Goal: Task Accomplishment & Management: Use online tool/utility

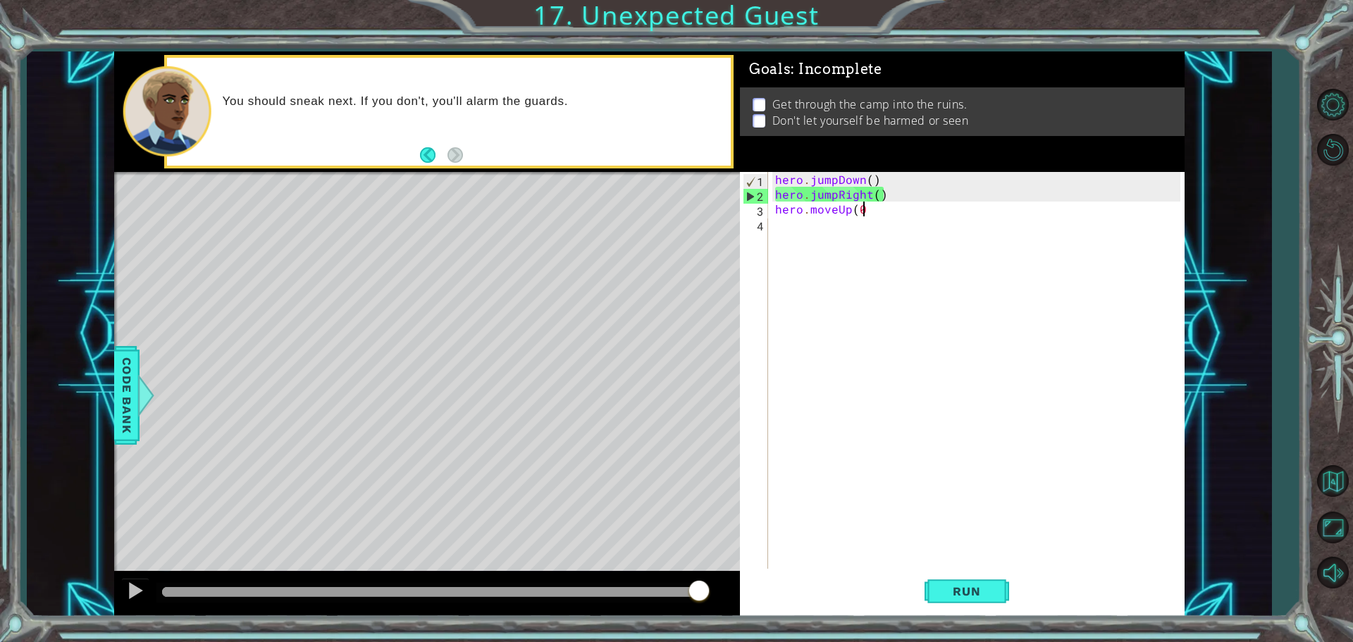
scroll to position [0, 4]
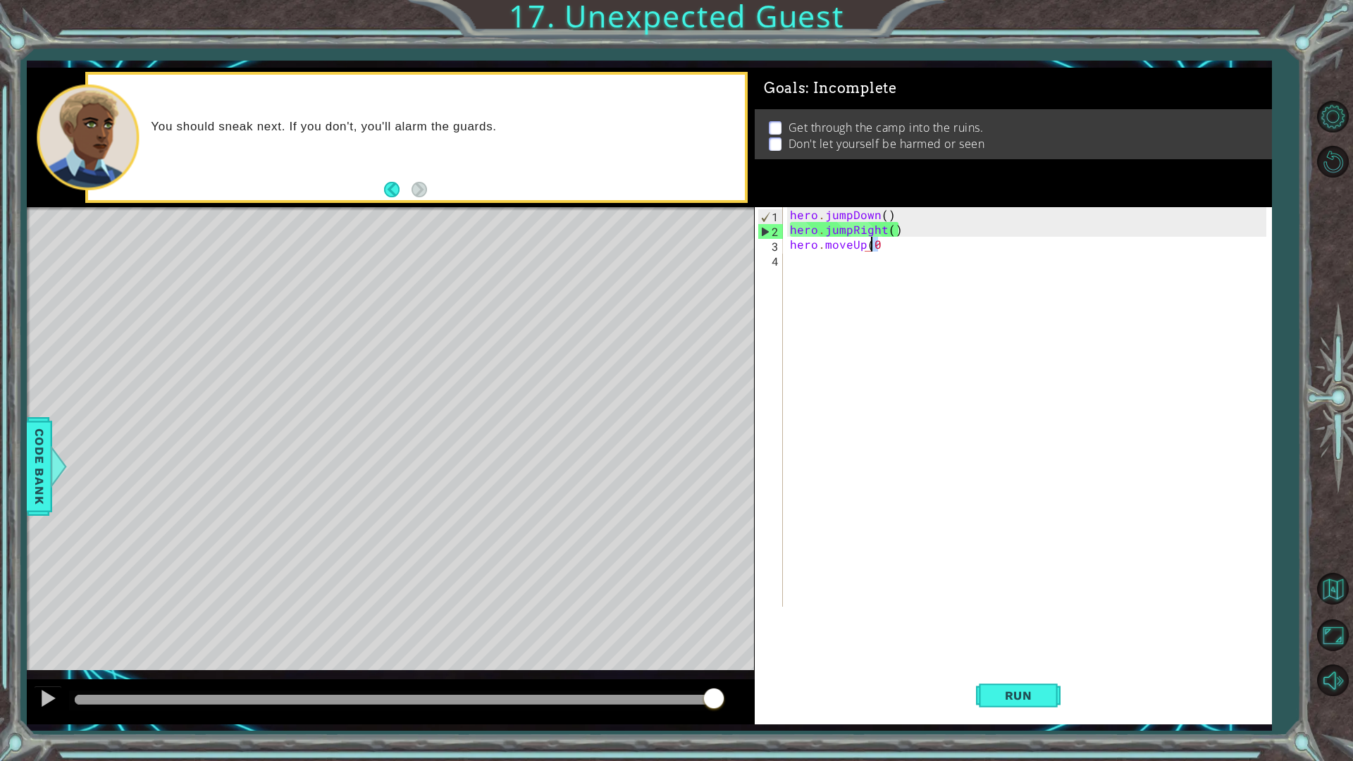
drag, startPoint x: 885, startPoint y: 249, endPoint x: 869, endPoint y: 247, distance: 15.8
click at [869, 247] on div "hero . jumpDown ( ) hero . jumpRight ( ) hero . moveUp ( 0" at bounding box center [1030, 421] width 487 height 429
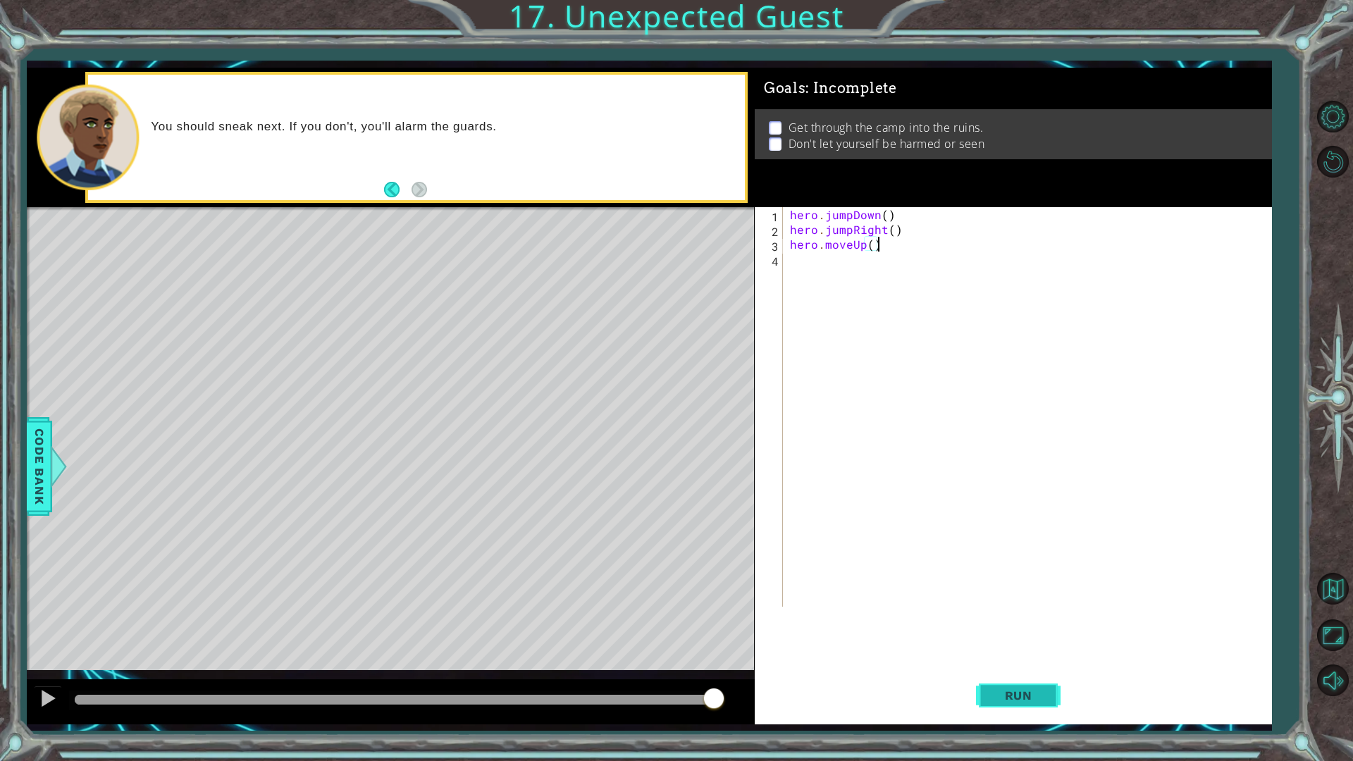
type textarea "hero.moveUp()"
click at [1012, 641] on span "Run" at bounding box center [1018, 695] width 56 height 14
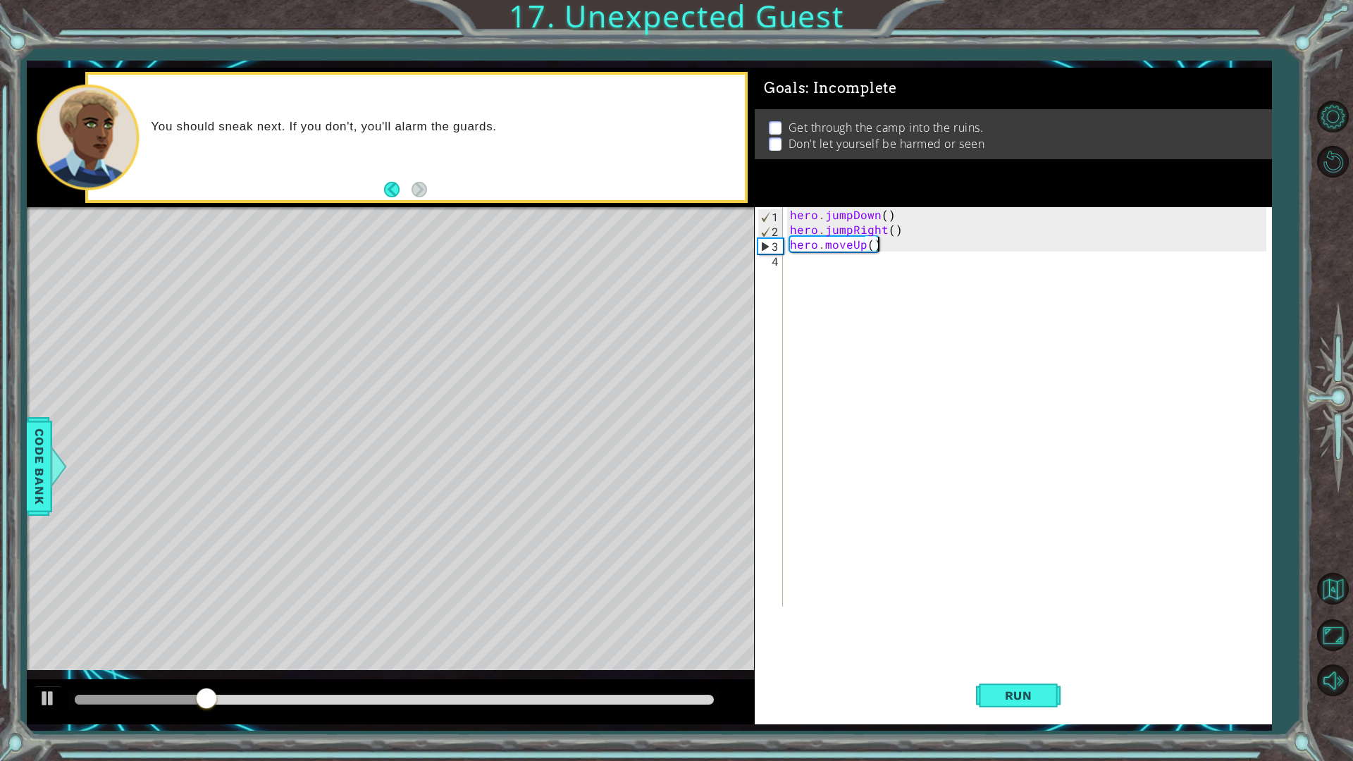
click at [795, 256] on div "hero . jumpDown ( ) hero . jumpRight ( ) hero . moveUp ( )" at bounding box center [1030, 421] width 487 height 429
type textarea "hero.sneakLeft()"
click at [1027, 641] on button "Run" at bounding box center [1018, 694] width 85 height 51
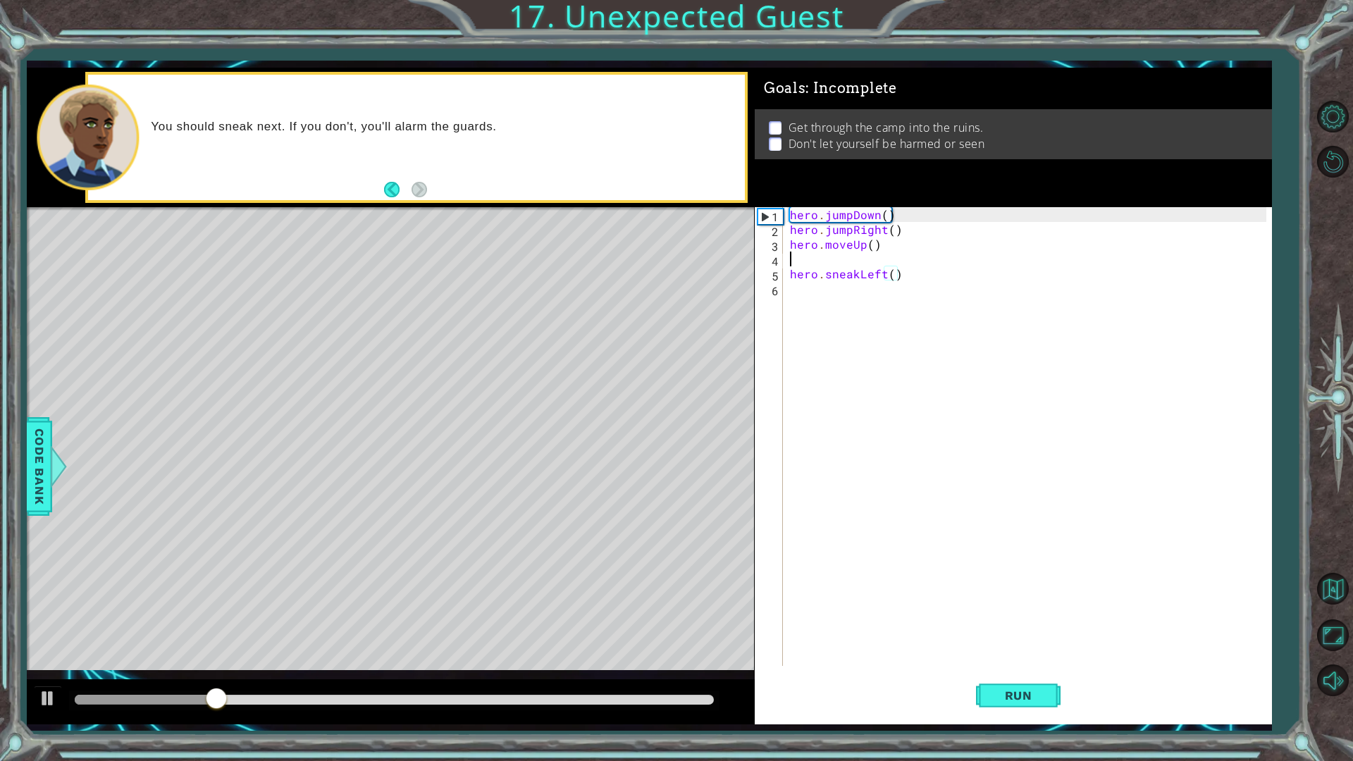
click at [844, 263] on div "hero . jumpDown ( ) hero . jumpRight ( ) hero . moveUp ( ) hero . sneakLeft ( )" at bounding box center [1030, 451] width 487 height 488
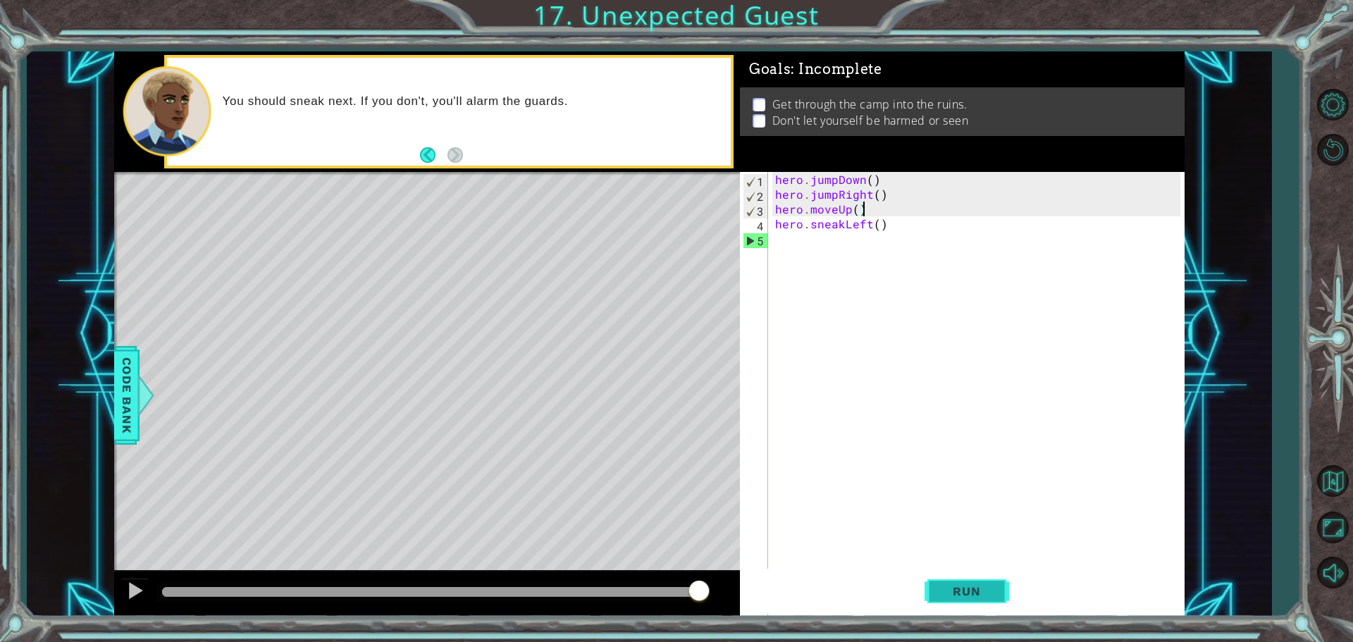
click at [962, 596] on span "Run" at bounding box center [966, 591] width 56 height 14
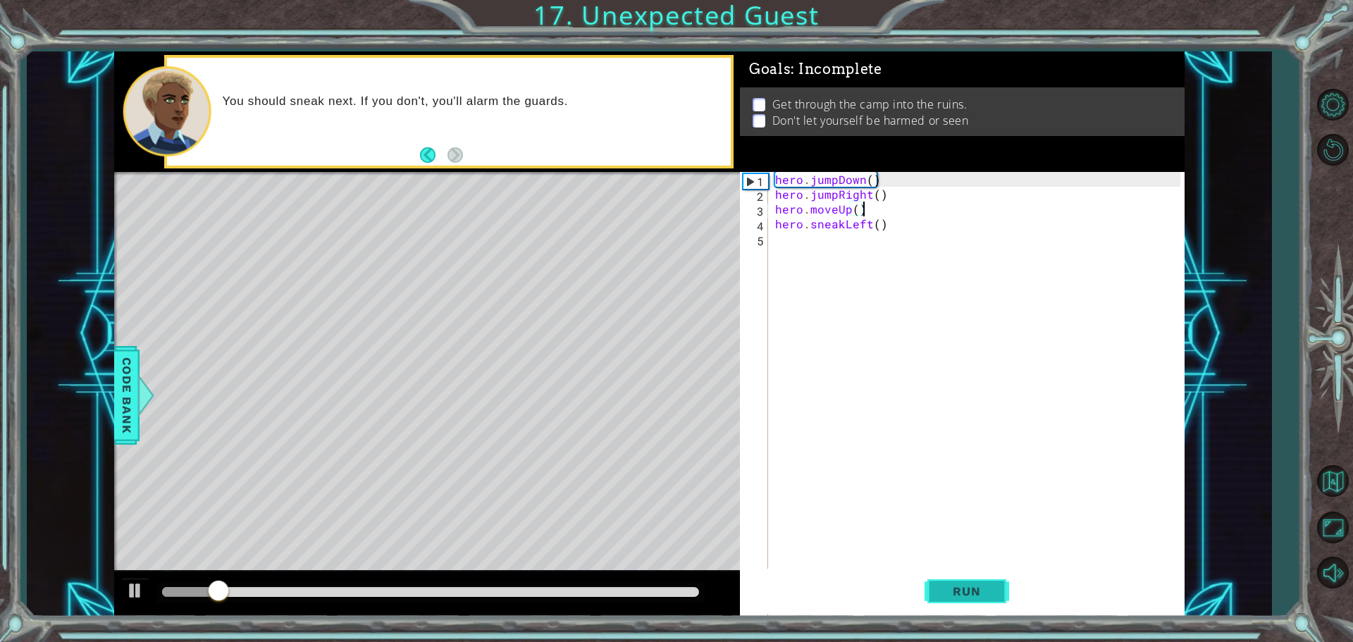
click at [953, 571] on button "Run" at bounding box center [966, 591] width 85 height 44
drag, startPoint x: 949, startPoint y: 581, endPoint x: 948, endPoint y: 589, distance: 7.9
click at [948, 583] on button "Run" at bounding box center [966, 591] width 85 height 44
click at [945, 585] on span "Run" at bounding box center [966, 591] width 56 height 14
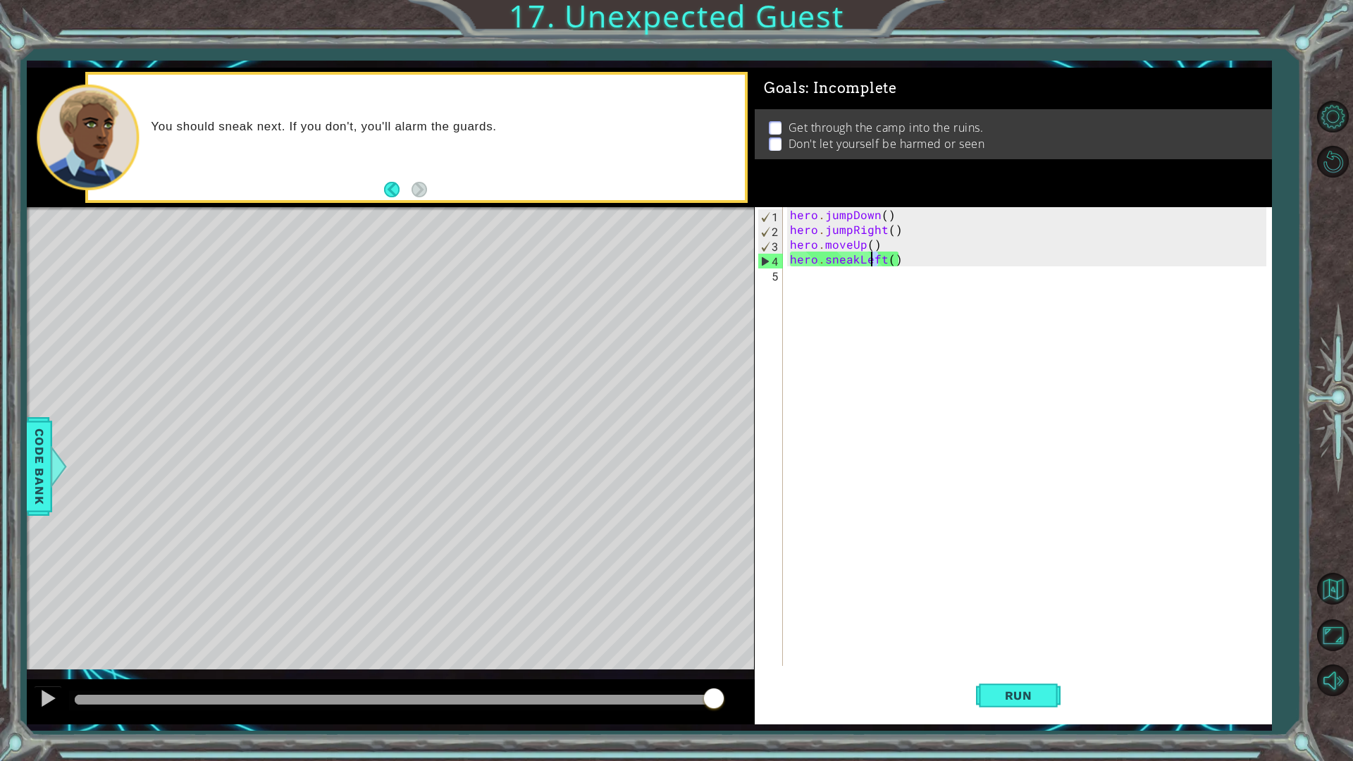
drag, startPoint x: 880, startPoint y: 258, endPoint x: 872, endPoint y: 258, distance: 7.7
click at [872, 258] on div "hero . jumpDown ( ) hero . jumpRight ( ) hero . moveUp ( ) hero . sneakLeft ( )" at bounding box center [1030, 451] width 487 height 488
click at [861, 260] on div "hero . jumpDown ( ) hero . jumpRight ( ) hero . moveUp ( ) hero . sneakLeft ( )" at bounding box center [1030, 451] width 487 height 488
drag, startPoint x: 855, startPoint y: 261, endPoint x: 878, endPoint y: 259, distance: 24.1
click at [878, 259] on div "hero . jumpDown ( ) hero . jumpRight ( ) hero . moveUp ( ) hero . sneakLeft ( )" at bounding box center [1030, 451] width 487 height 488
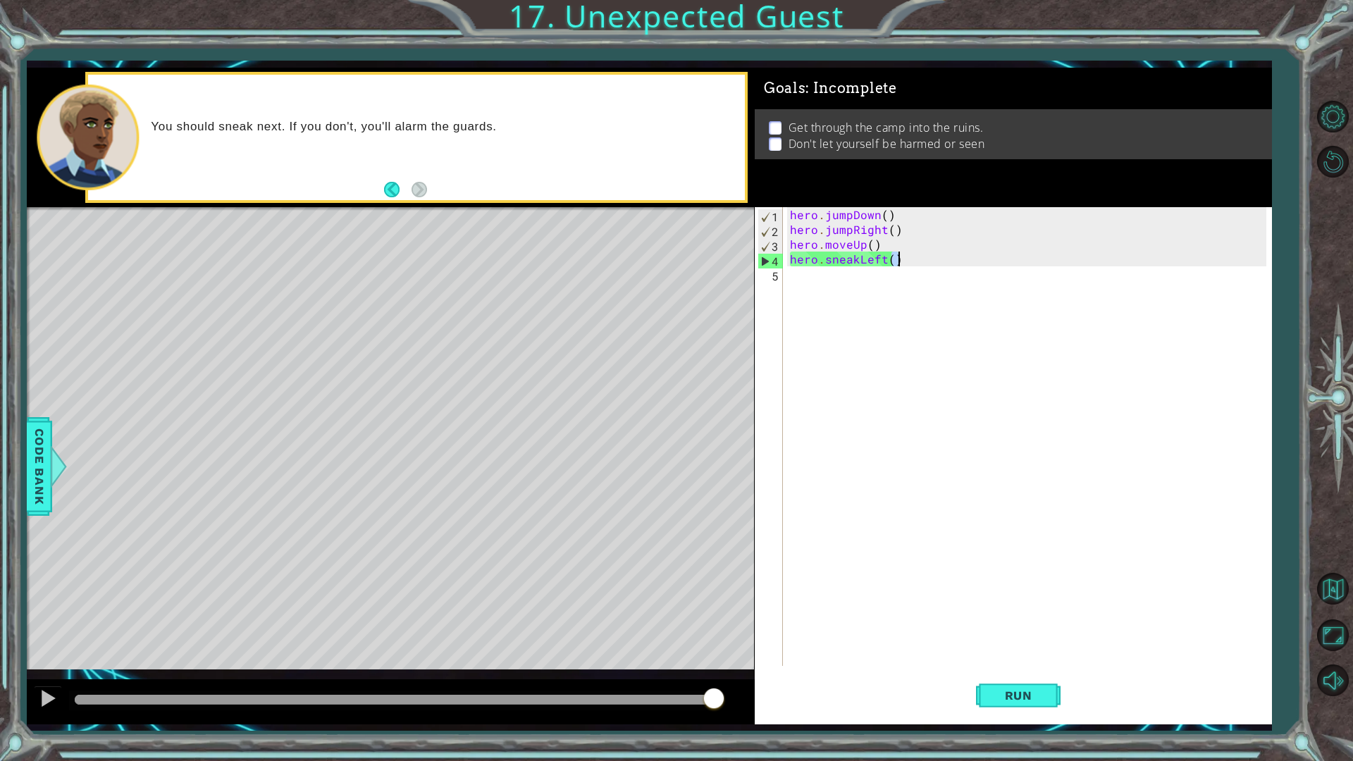
drag, startPoint x: 900, startPoint y: 255, endPoint x: 890, endPoint y: 256, distance: 10.6
click at [901, 255] on div "hero . jumpDown ( ) hero . jumpRight ( ) hero . moveUp ( ) hero . sneakLeft ( )" at bounding box center [1030, 451] width 487 height 488
click at [884, 257] on div "hero . jumpDown ( ) hero . jumpRight ( ) hero . moveUp ( ) hero . sneakLeft ( )" at bounding box center [1030, 451] width 487 height 488
drag, startPoint x: 878, startPoint y: 257, endPoint x: 862, endPoint y: 260, distance: 17.1
click at [862, 260] on div "hero . jumpDown ( ) hero . jumpRight ( ) hero . moveUp ( ) hero . sneakLeft ( )" at bounding box center [1030, 451] width 487 height 488
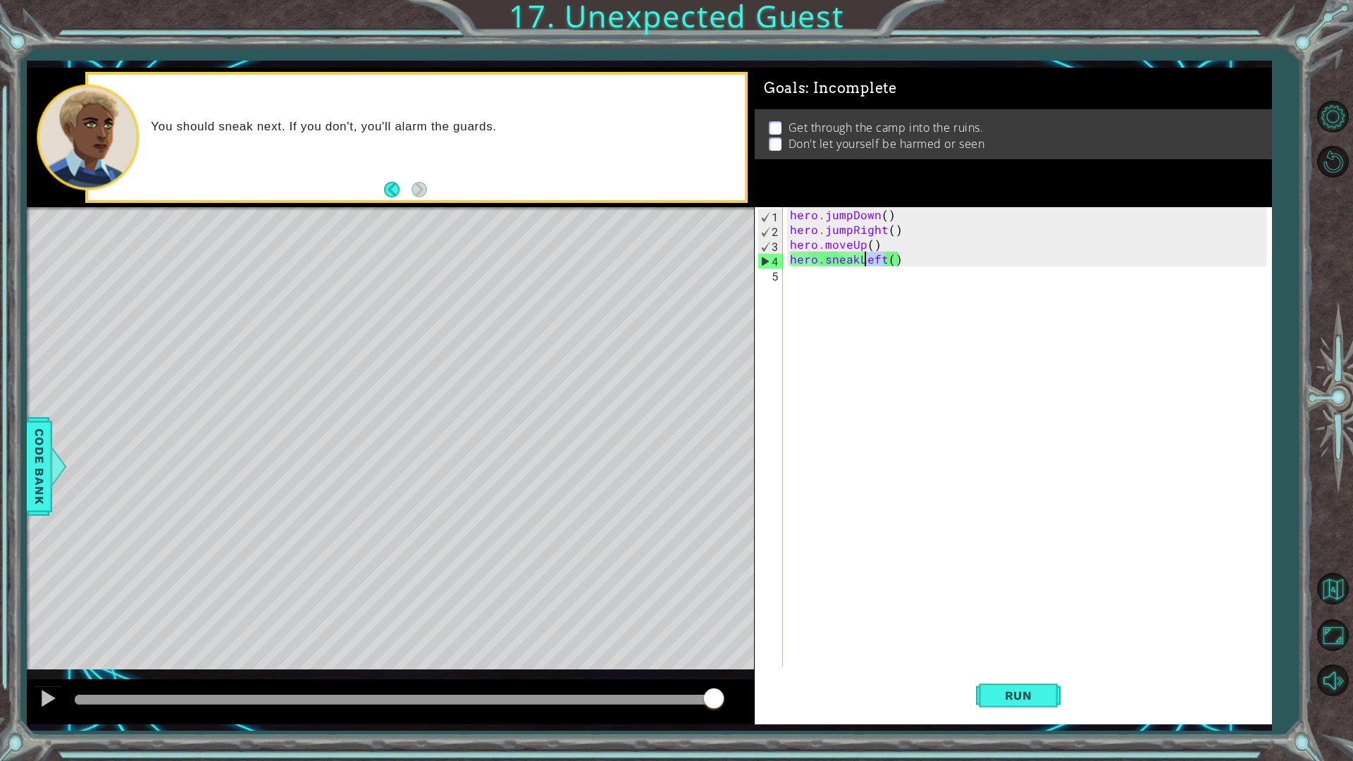
click at [883, 259] on div "hero . jumpDown ( ) hero . jumpRight ( ) hero . moveUp ( ) hero . sneakLeft ( )" at bounding box center [1027, 436] width 480 height 459
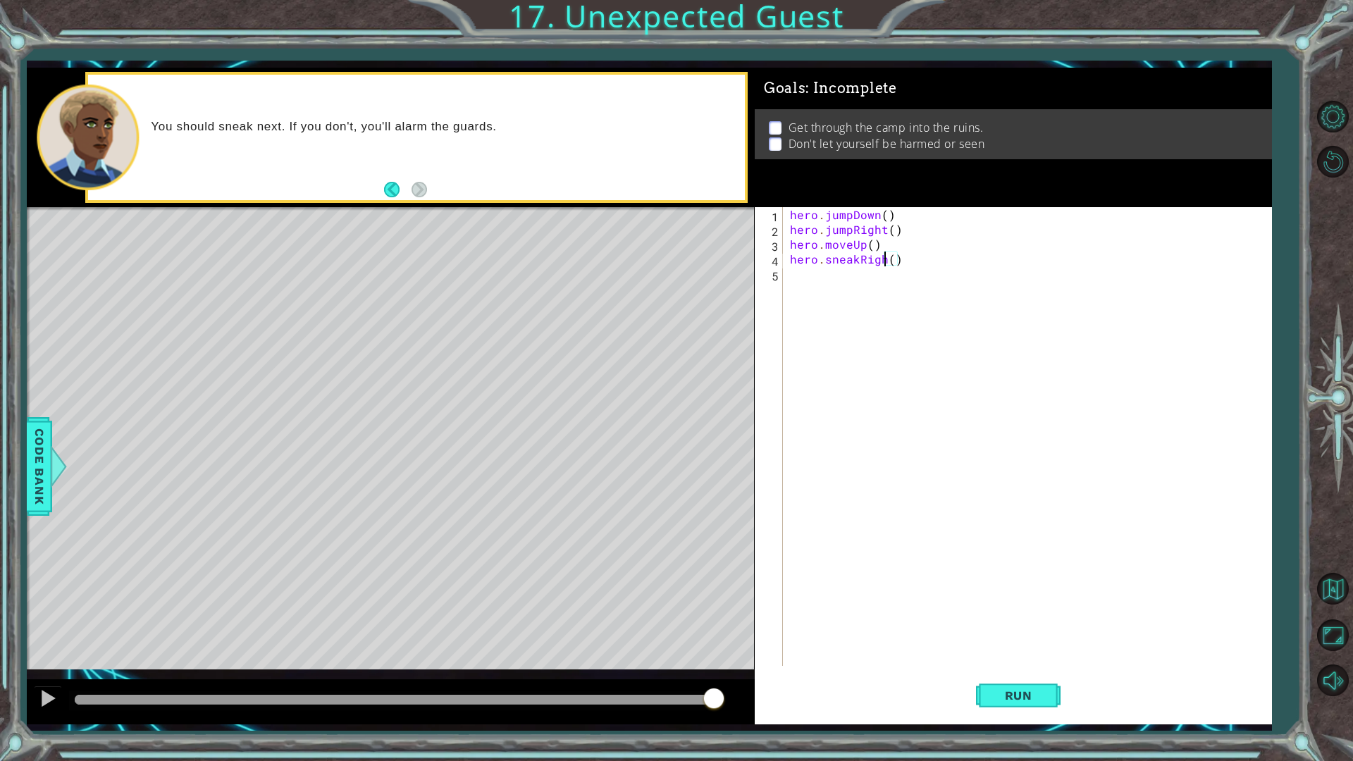
scroll to position [0, 6]
type textarea "hero.sneakRight()"
click at [1048, 641] on div "1 ההההההההההההההההההההההההההההההההההההההההההההההההההההההההההההההההההההההההההההה…" at bounding box center [649, 395] width 1244 height 669
click at [1036, 641] on span "Run" at bounding box center [1018, 695] width 56 height 14
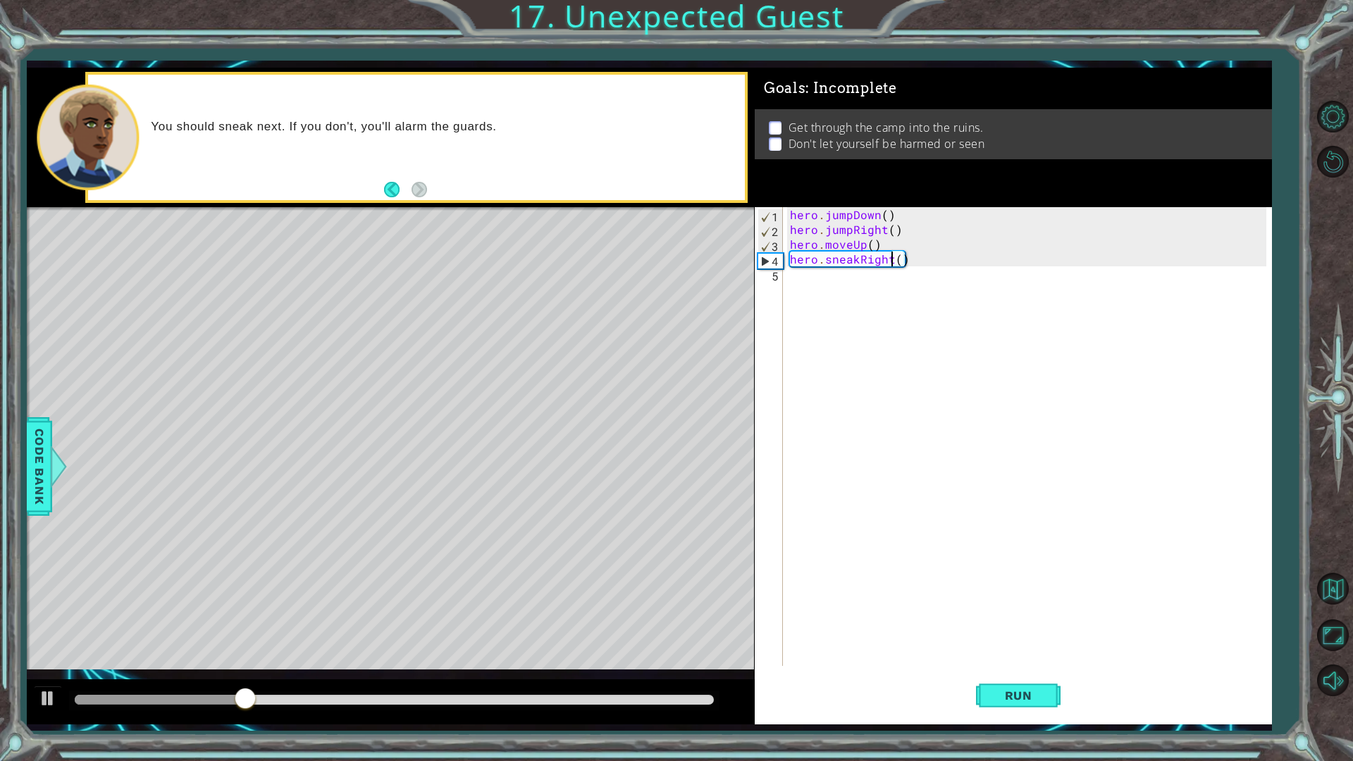
click at [813, 297] on div "hero . jumpDown ( ) hero . jumpRight ( ) hero . moveUp ( ) hero . sneakRight ( )" at bounding box center [1030, 451] width 487 height 488
click at [1028, 641] on button "Run" at bounding box center [1018, 694] width 85 height 51
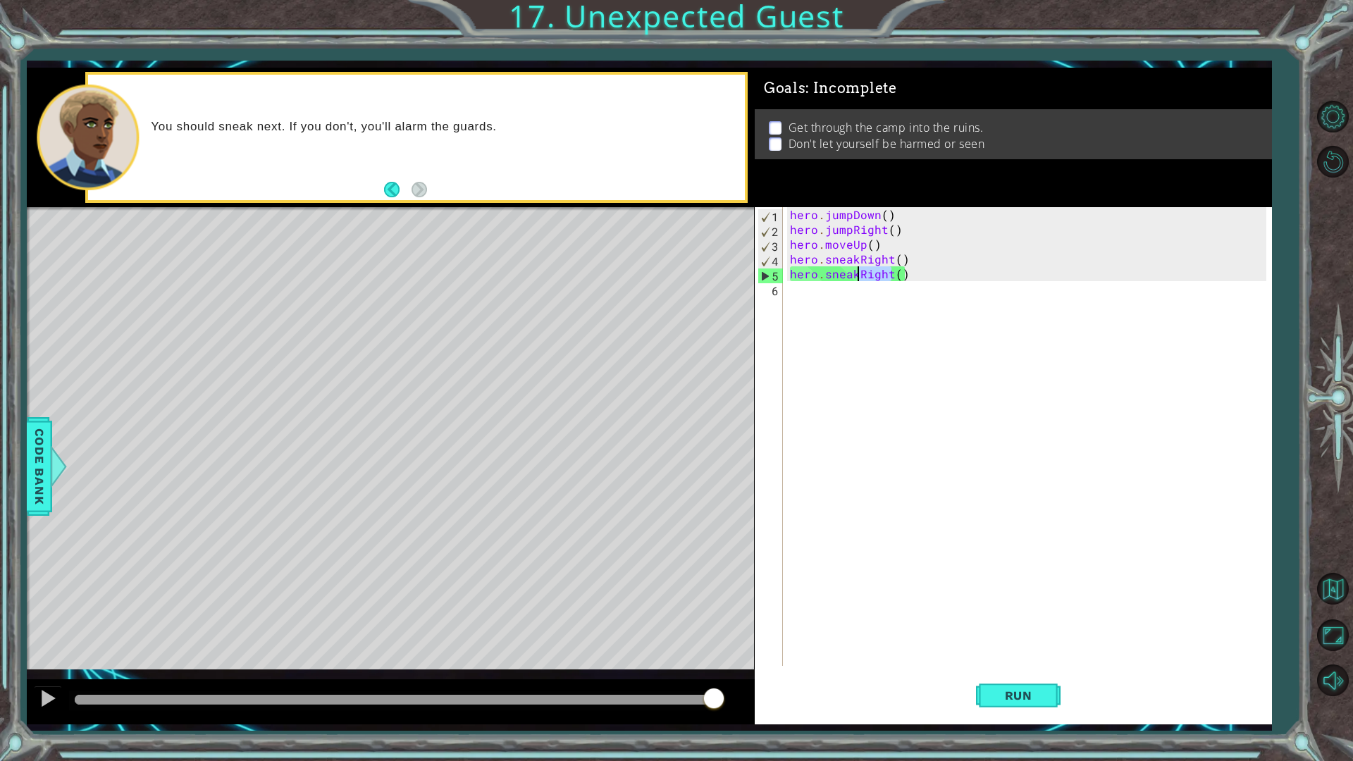
drag, startPoint x: 888, startPoint y: 278, endPoint x: 859, endPoint y: 276, distance: 29.0
click at [859, 276] on div "hero . jumpDown ( ) hero . jumpRight ( ) hero . moveUp ( ) hero . sneakRight ( …" at bounding box center [1030, 451] width 487 height 488
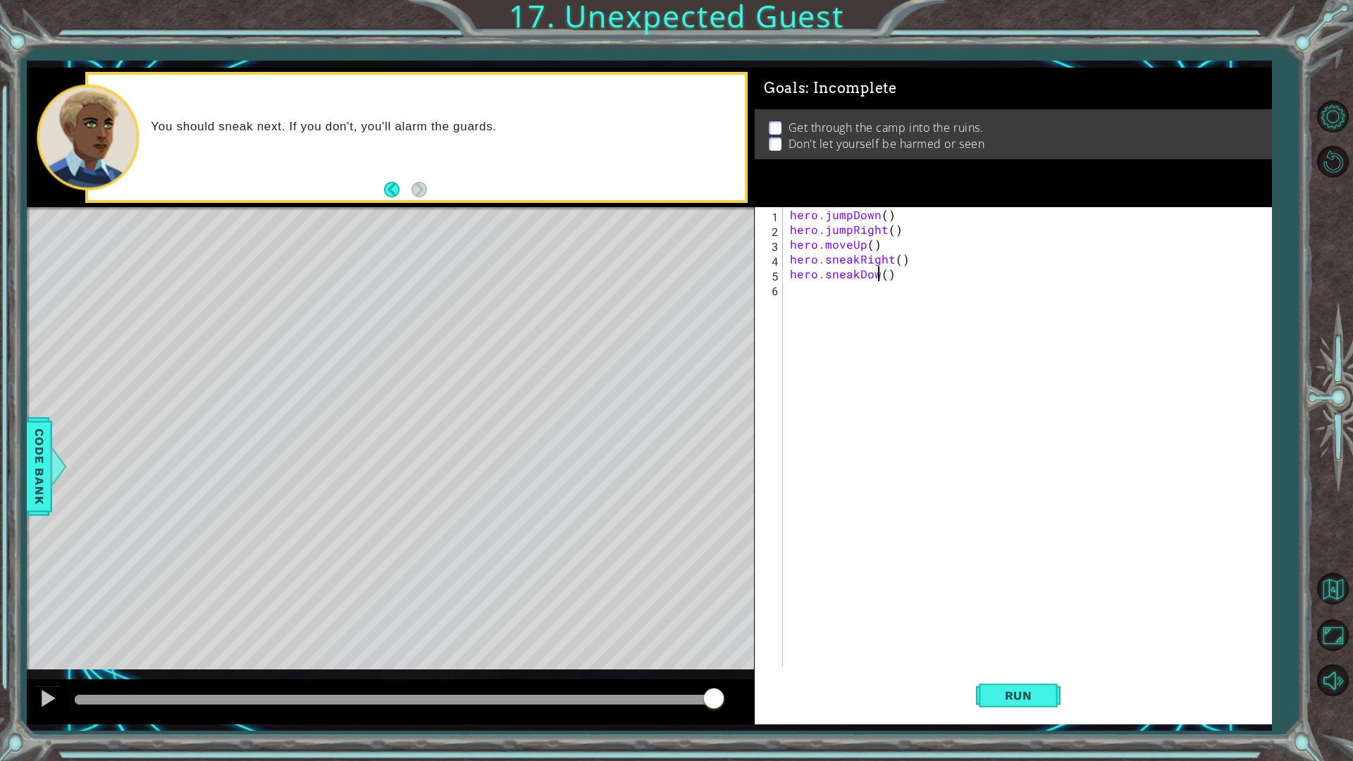
scroll to position [0, 6]
click at [1052, 641] on button "Run" at bounding box center [1018, 694] width 85 height 51
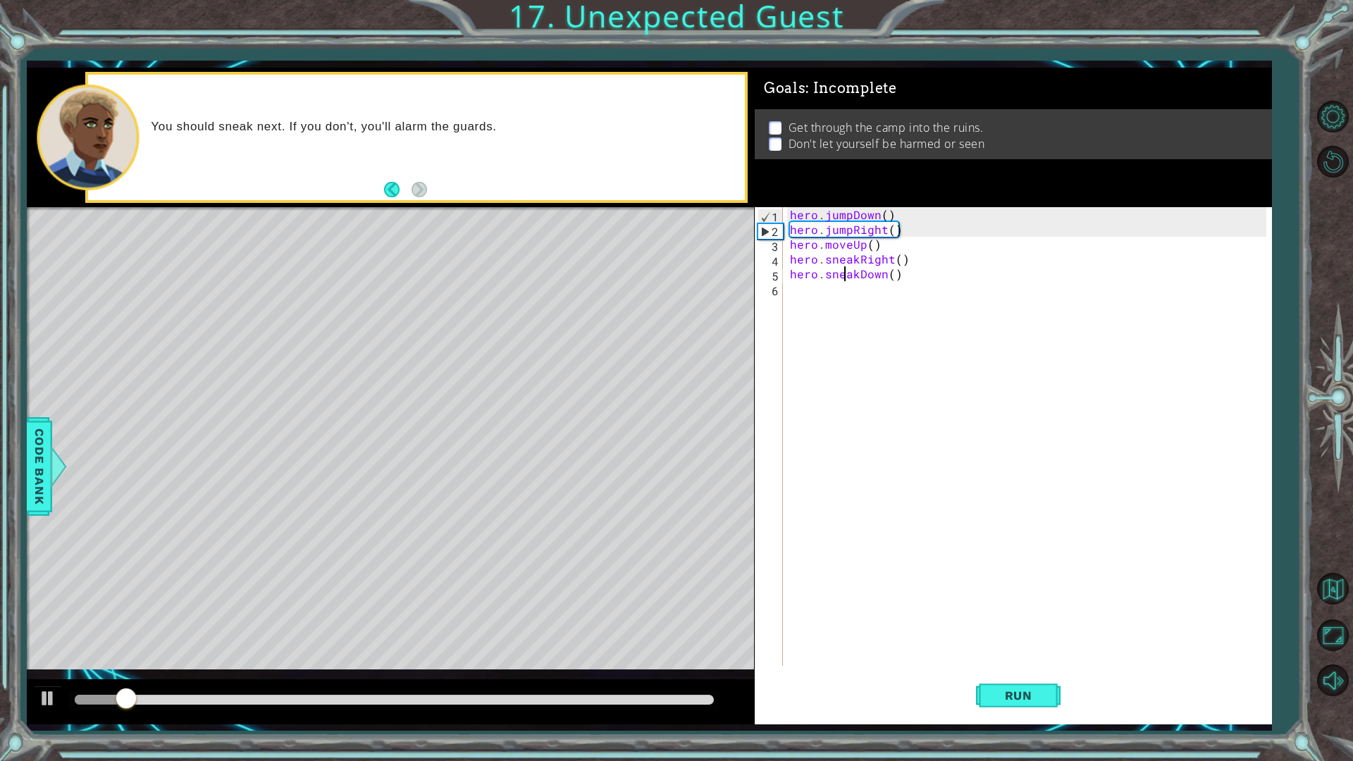
drag, startPoint x: 846, startPoint y: 278, endPoint x: 850, endPoint y: 302, distance: 23.5
click at [846, 283] on div "hero . jumpDown ( ) hero . jumpRight ( ) hero . moveUp ( ) hero . sneakRight ( …" at bounding box center [1030, 451] width 487 height 488
type textarea "hero.sneakDown()"
click at [850, 303] on div "hero . jumpDown ( ) hero . jumpRight ( ) hero . moveUp ( ) hero . sneakRight ( …" at bounding box center [1027, 436] width 480 height 459
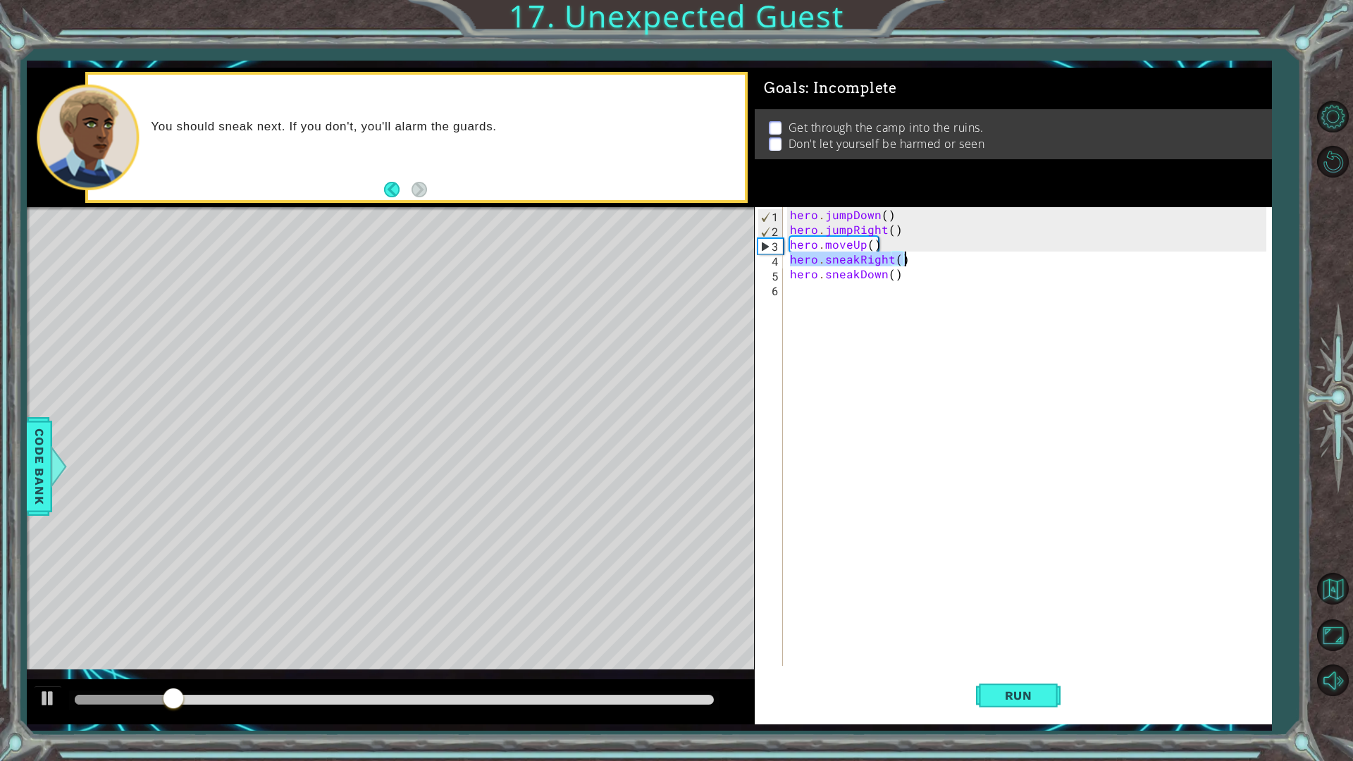
drag, startPoint x: 788, startPoint y: 261, endPoint x: 933, endPoint y: 263, distance: 145.8
click at [933, 263] on div "hero . jumpDown ( ) hero . jumpRight ( ) hero . moveUp ( ) hero . sneakRight ( …" at bounding box center [1030, 451] width 487 height 488
type textarea "hero.sneakRight()"
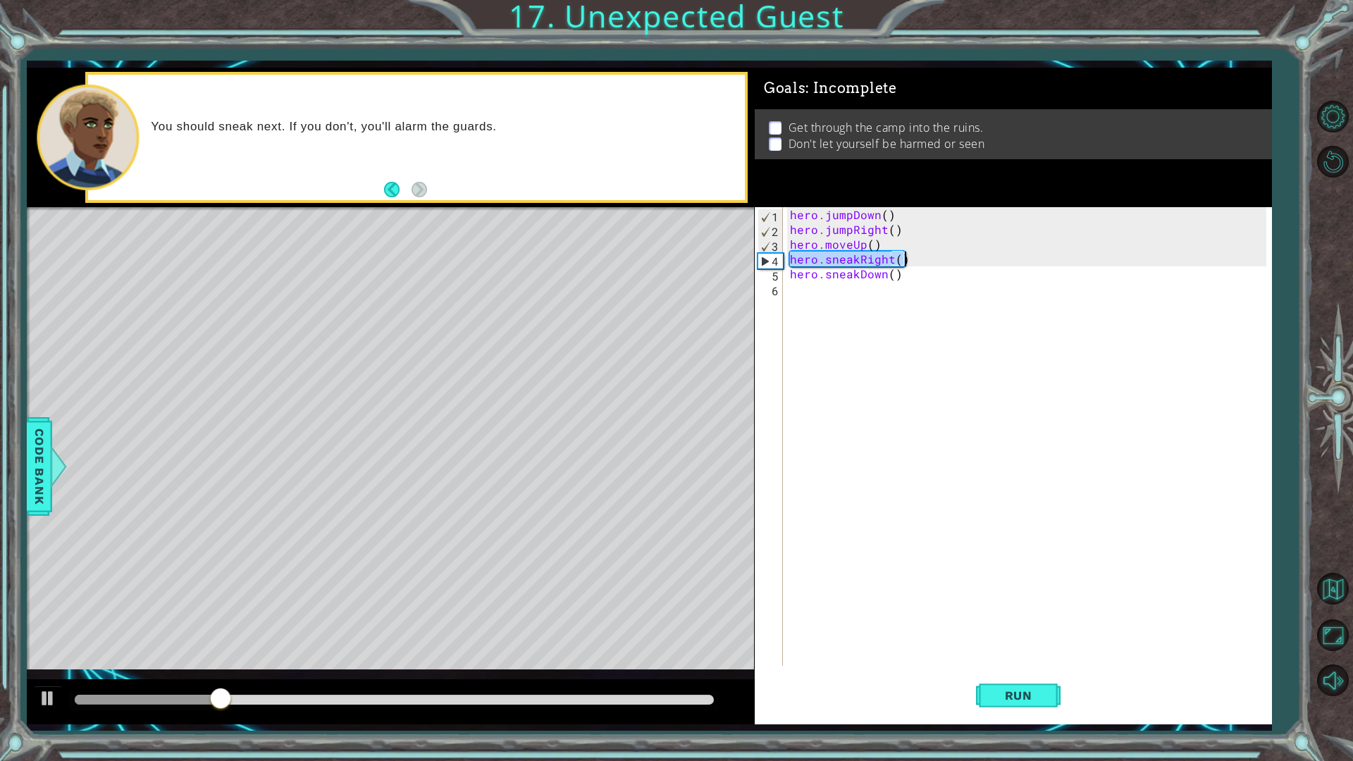
click at [791, 294] on div "hero . jumpDown ( ) hero . jumpRight ( ) hero . moveUp ( ) hero . sneakRight ( …" at bounding box center [1030, 451] width 487 height 488
paste textarea "hero.sneakRight()"
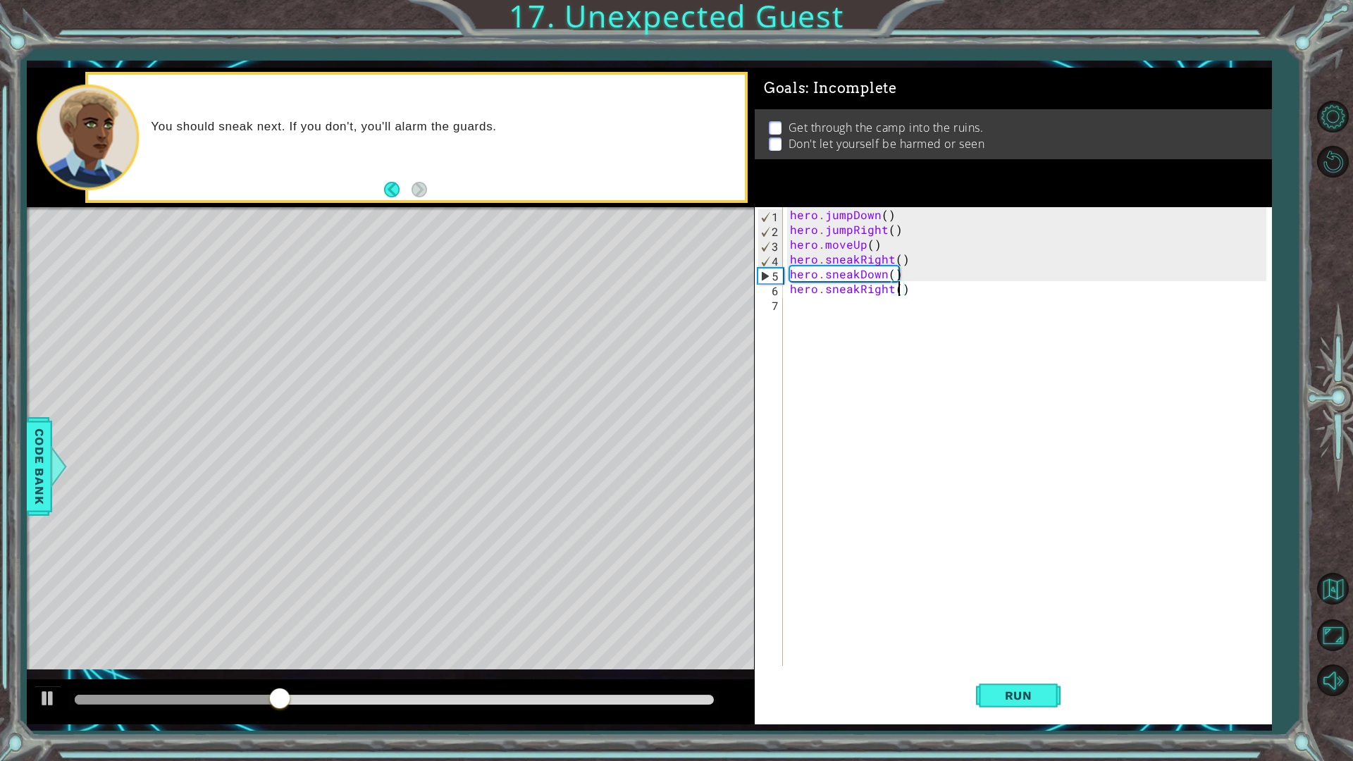
click at [897, 289] on div "hero . jumpDown ( ) hero . jumpRight ( ) hero . moveUp ( ) hero . sneakRight ( …" at bounding box center [1030, 451] width 487 height 488
click at [1029, 641] on span "Run" at bounding box center [1018, 695] width 56 height 14
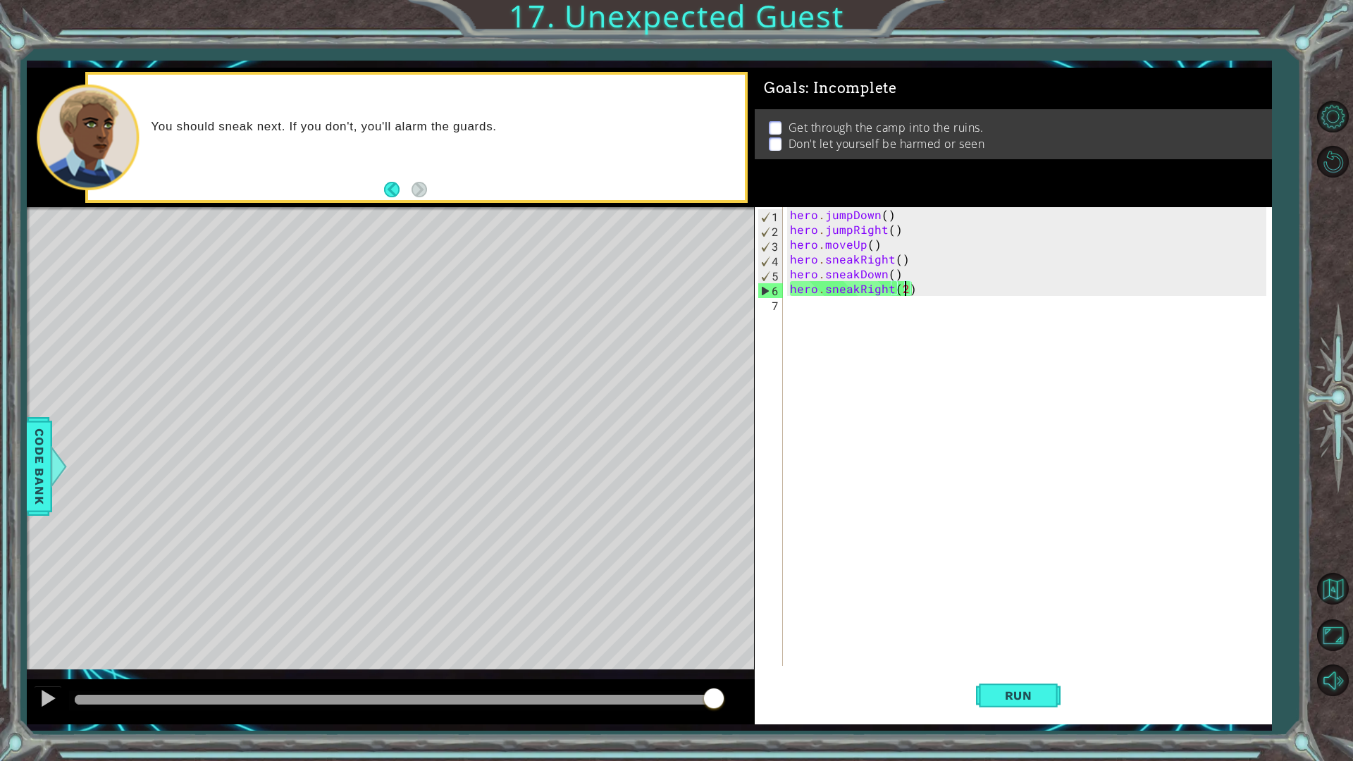
drag, startPoint x: 197, startPoint y: 699, endPoint x: 955, endPoint y: 701, distance: 758.0
click at [955, 641] on div "1 ההההההההההההההההההההההההההההההההההההההההההההההההההההההההההההההההההההההההההההה…" at bounding box center [649, 396] width 1244 height 657
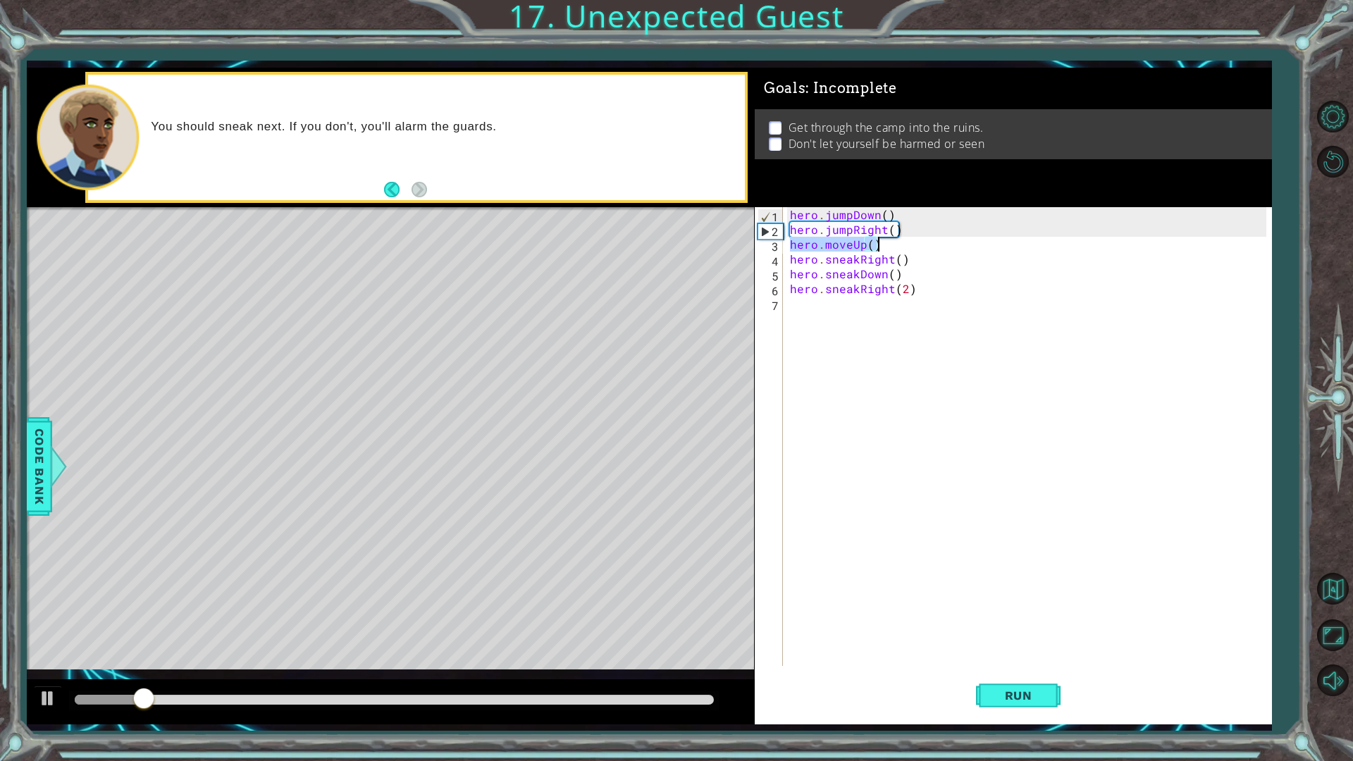
drag, startPoint x: 791, startPoint y: 246, endPoint x: 891, endPoint y: 245, distance: 100.0
click at [891, 245] on div "hero . jumpDown ( ) hero . jumpRight ( ) hero . moveUp ( ) hero . sneakRight ( …" at bounding box center [1030, 451] width 487 height 488
type textarea "hero.moveUp()"
click at [816, 302] on div "hero . jumpDown ( ) hero . jumpRight ( ) hero . moveUp ( ) hero . sneakRight ( …" at bounding box center [1030, 451] width 487 height 488
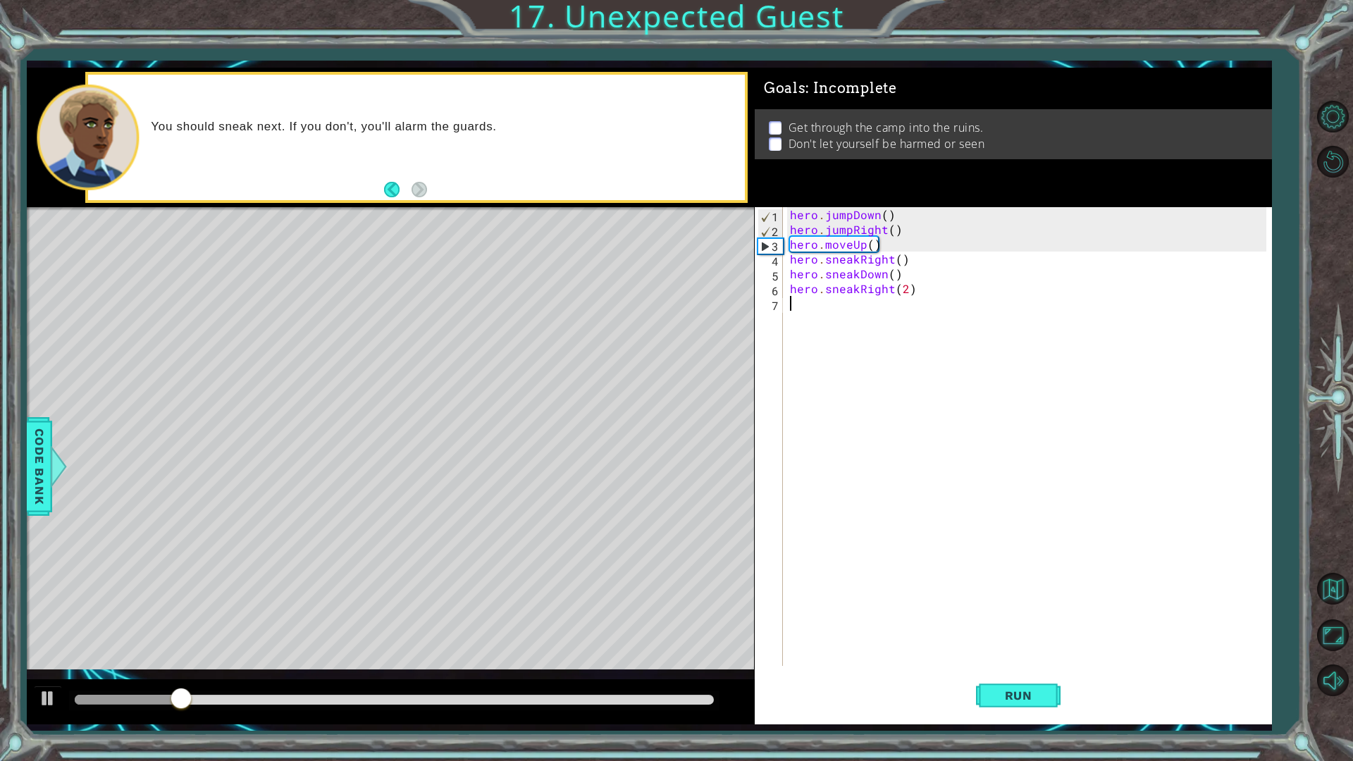
scroll to position [0, 0]
paste textarea "hero.moveUp()"
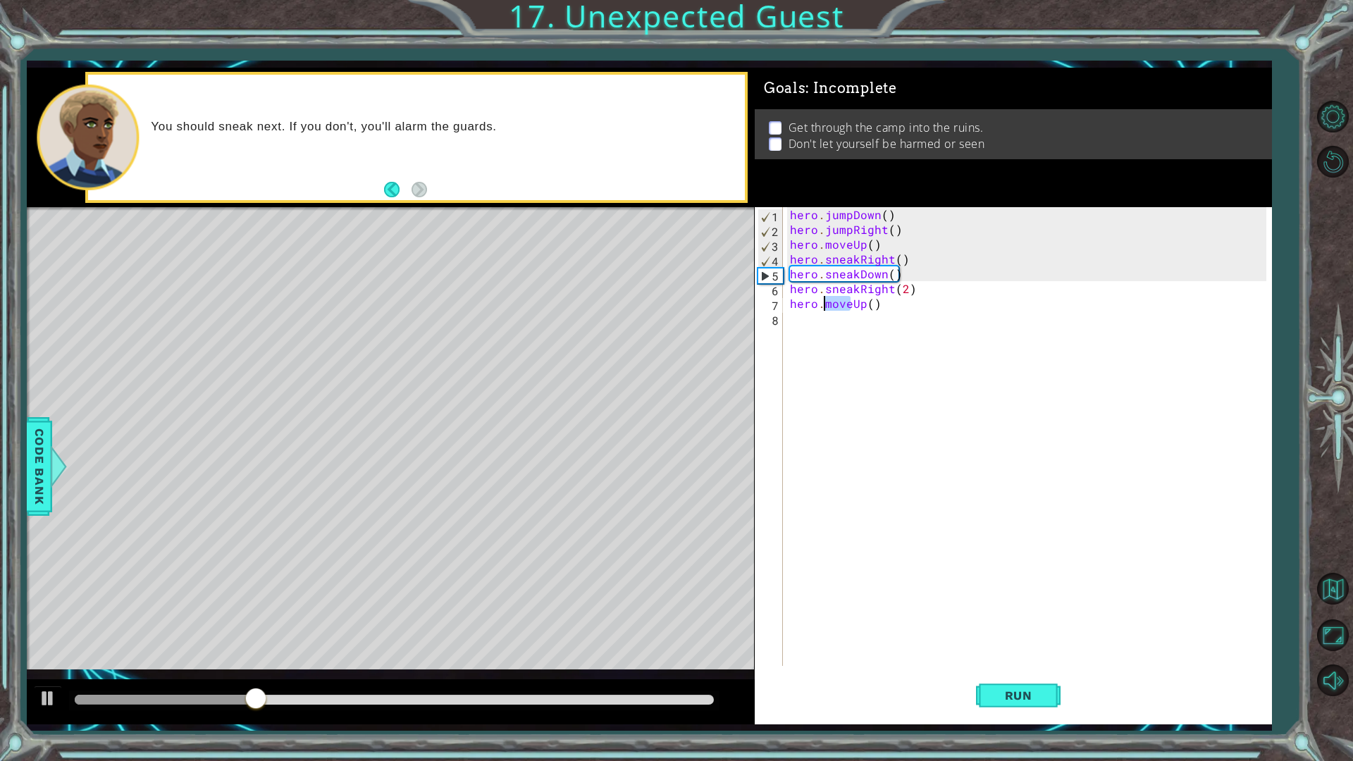
drag, startPoint x: 849, startPoint y: 304, endPoint x: 824, endPoint y: 305, distance: 24.7
click at [824, 305] on div "hero . jumpDown ( ) hero . jumpRight ( ) hero . moveUp ( ) hero . sneakRight ( …" at bounding box center [1030, 451] width 487 height 488
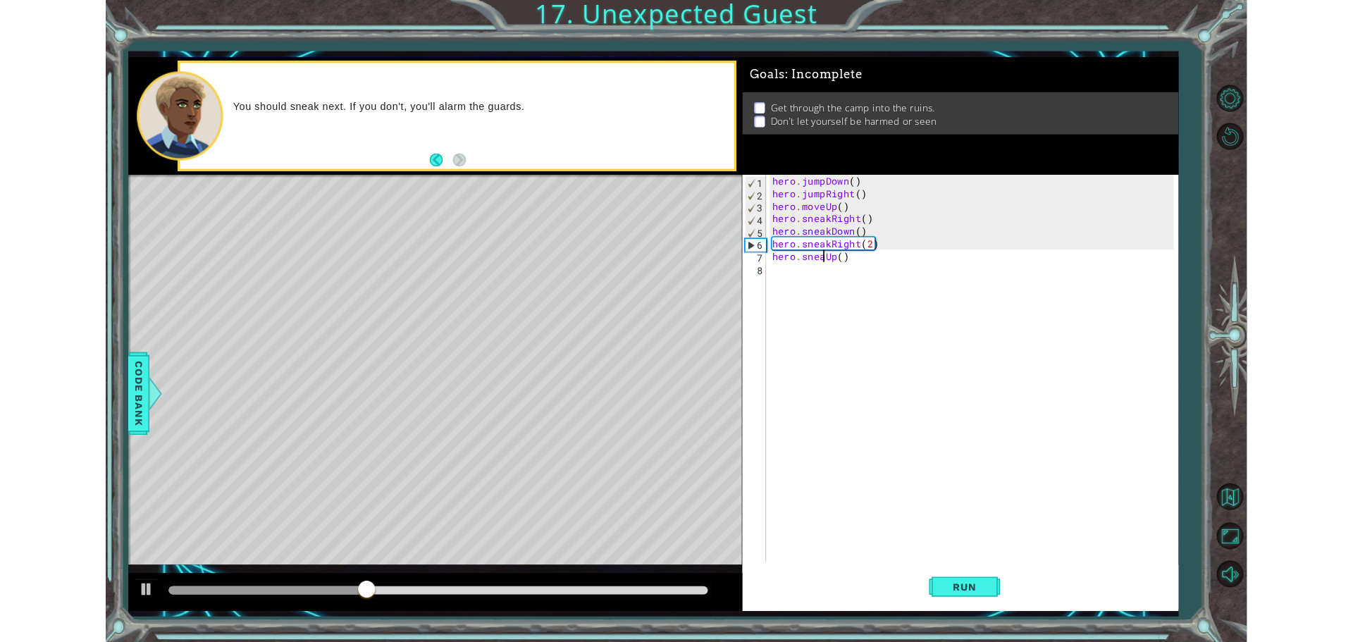
scroll to position [0, 4]
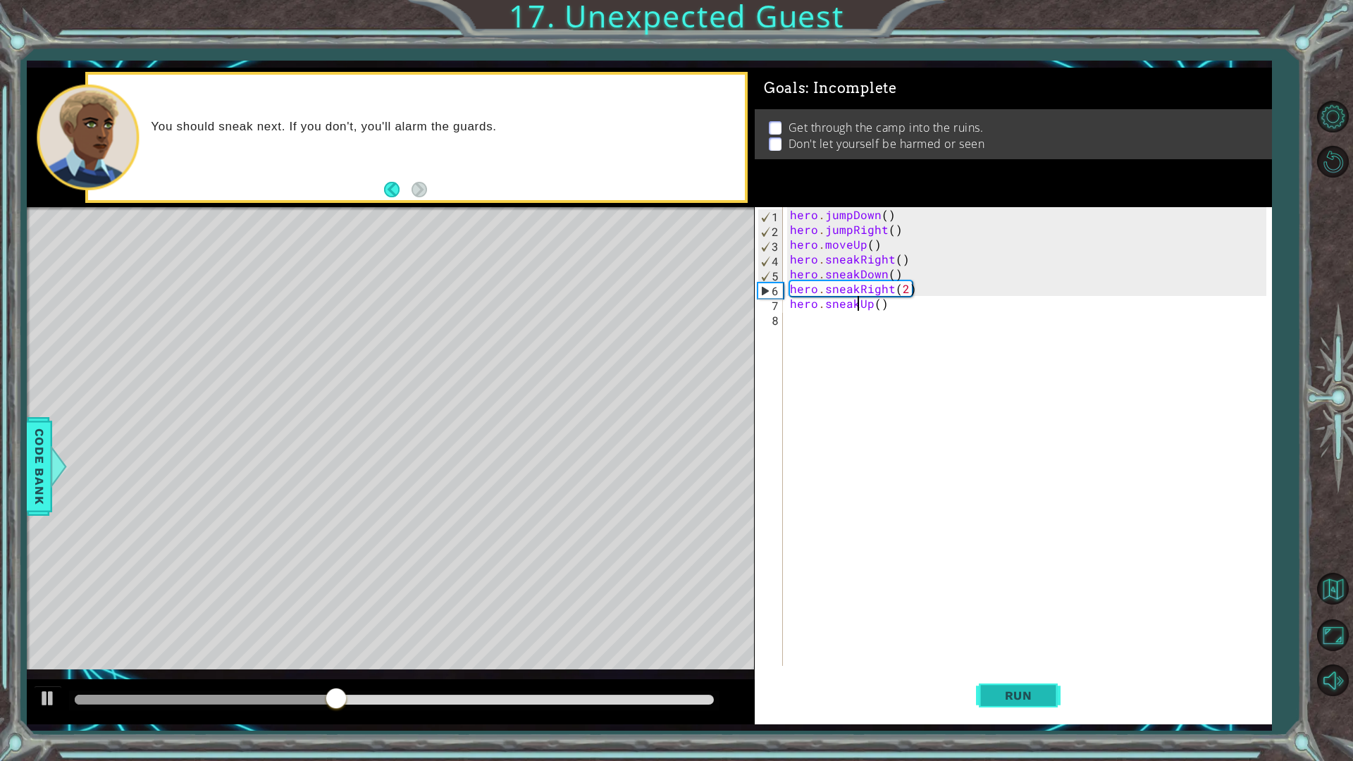
type textarea "hero.sneakUp()"
click at [1049, 641] on button "Run" at bounding box center [1018, 694] width 85 height 51
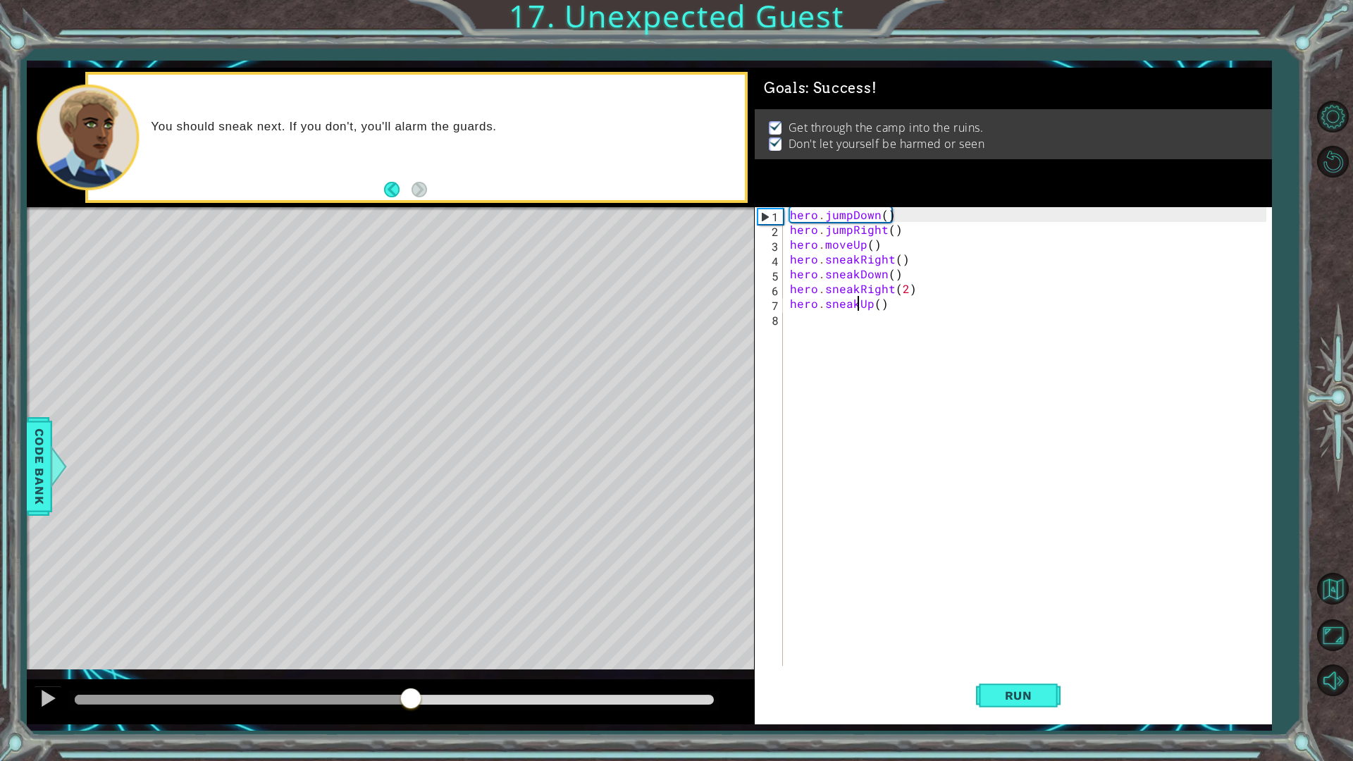
drag, startPoint x: 187, startPoint y: 673, endPoint x: 912, endPoint y: 632, distance: 726.8
click at [886, 624] on div "1 ההההההההההההההההההההההההההההההההההההההההההההההההההההההההההההההההההההההההההההה…" at bounding box center [649, 396] width 1244 height 657
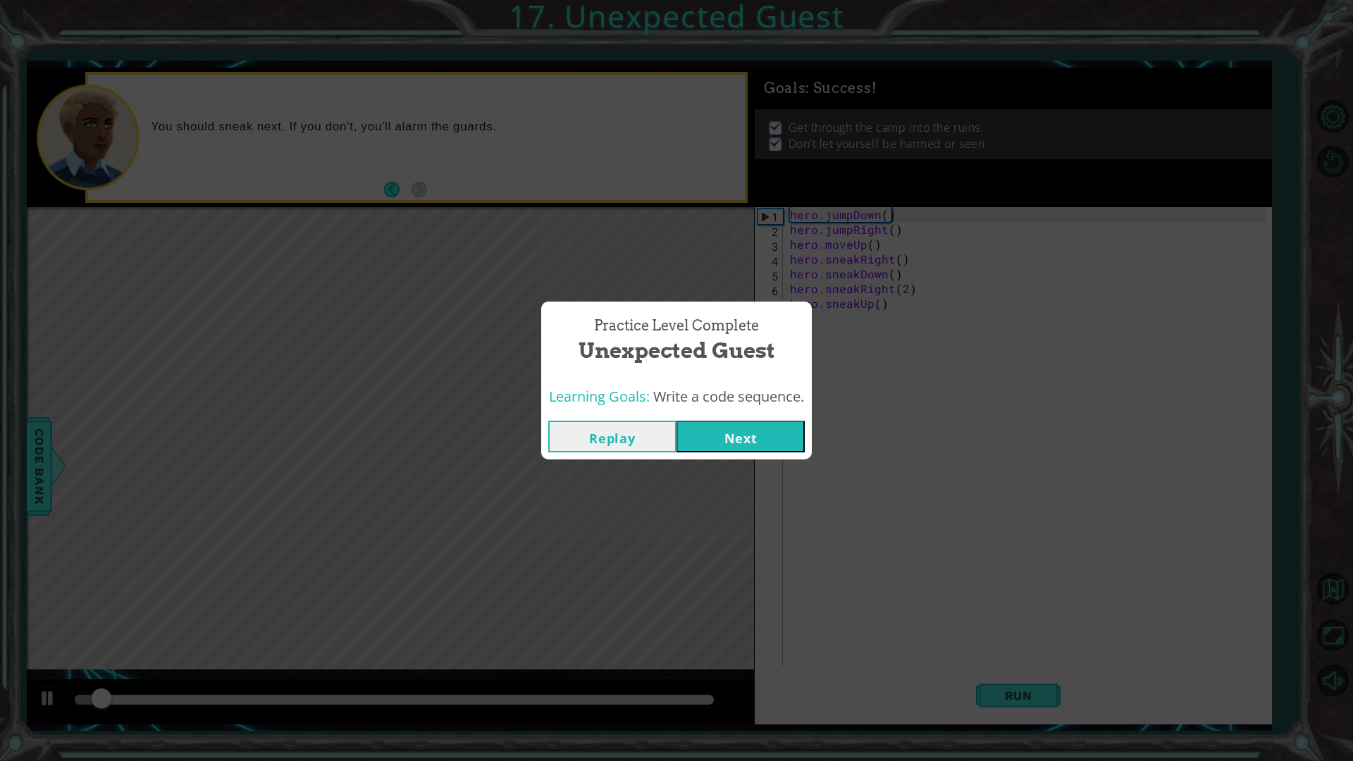
click at [757, 409] on div "Learning Goals: Write a code sequence." at bounding box center [676, 397] width 271 height 35
click at [736, 421] on div "Replay Next" at bounding box center [676, 437] width 271 height 46
click at [738, 431] on button "Next" at bounding box center [740, 437] width 128 height 32
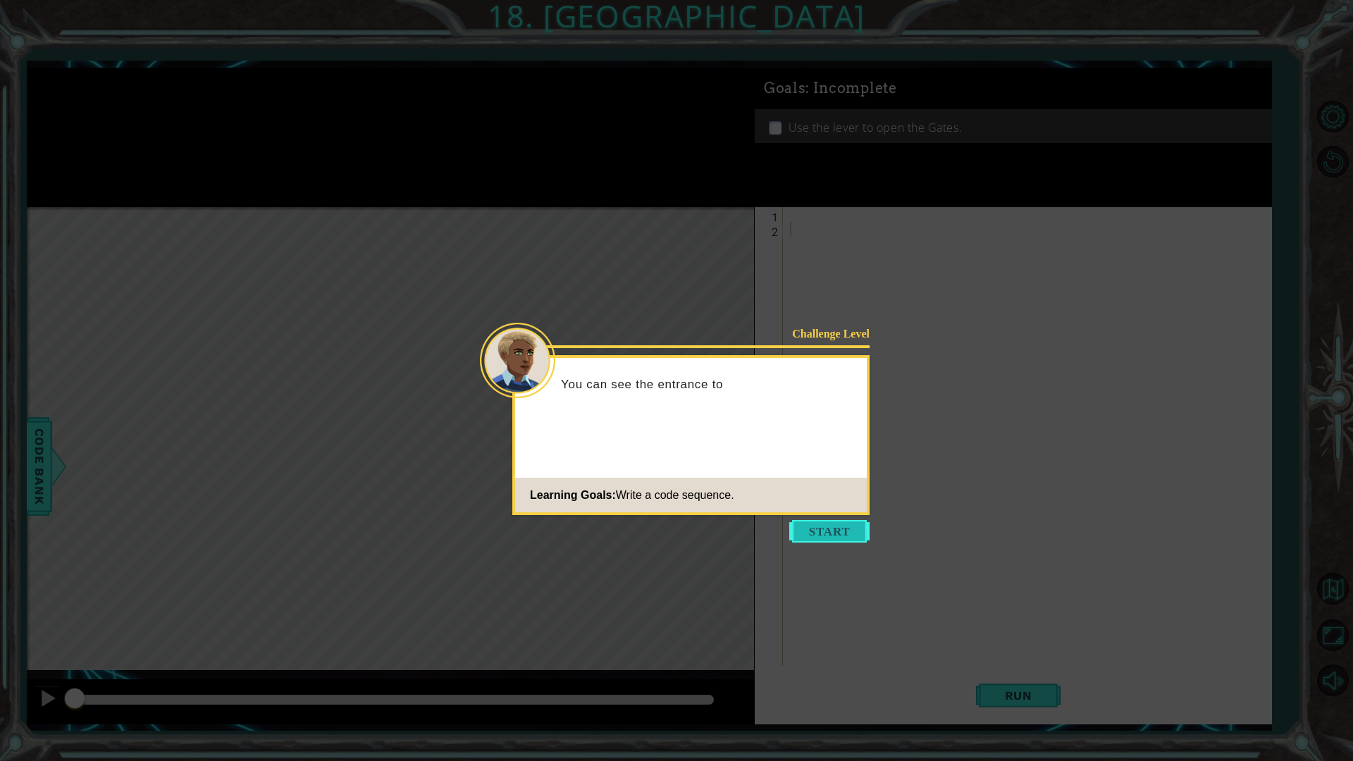
click at [852, 537] on button "Start" at bounding box center [829, 531] width 80 height 23
